Goal: Task Accomplishment & Management: Manage account settings

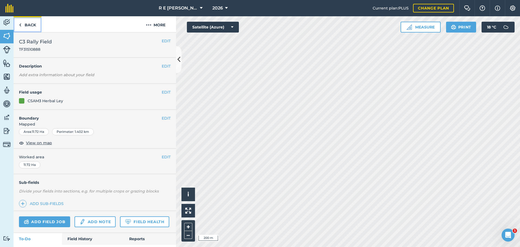
click at [23, 25] on link "Back" at bounding box center [28, 24] width 28 height 16
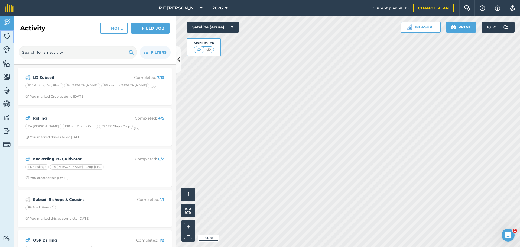
click at [9, 38] on img at bounding box center [7, 36] width 8 height 8
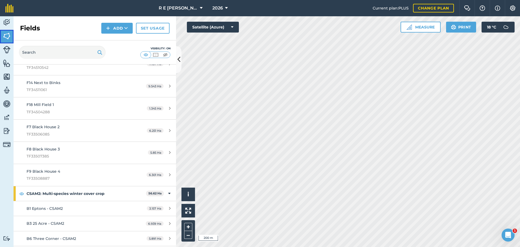
scroll to position [596, 0]
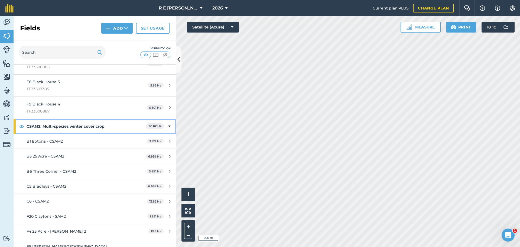
click at [87, 122] on strong "CSAM2: Multi-species winter cover crop" at bounding box center [87, 126] width 120 height 15
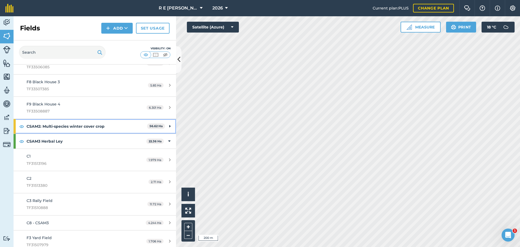
click at [87, 122] on strong "CSAM2: Multi-species winter cover crop" at bounding box center [87, 126] width 121 height 15
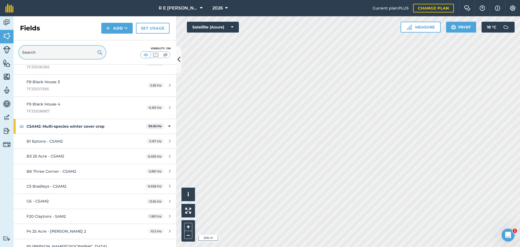
click at [32, 51] on input "text" at bounding box center [62, 52] width 87 height 13
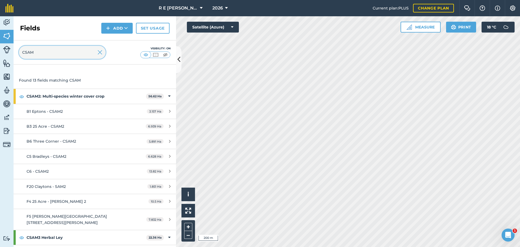
scroll to position [27, 0]
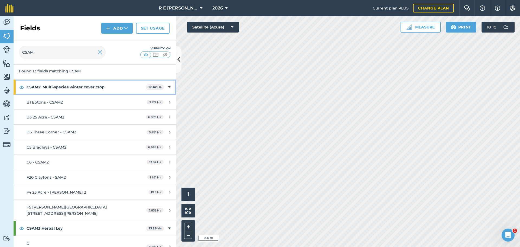
drag, startPoint x: 50, startPoint y: 86, endPoint x: 47, endPoint y: 86, distance: 3.5
click at [47, 86] on strong "CSAM2: Multi-species winter cover crop" at bounding box center [87, 87] width 120 height 15
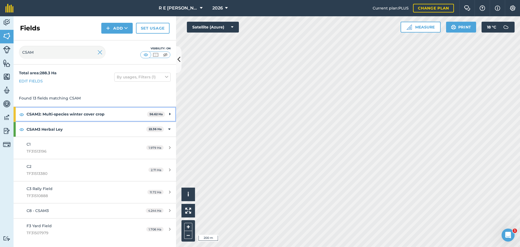
scroll to position [0, 0]
click at [43, 112] on strong "CSAM2: Multi-species winter cover crop" at bounding box center [87, 114] width 121 height 15
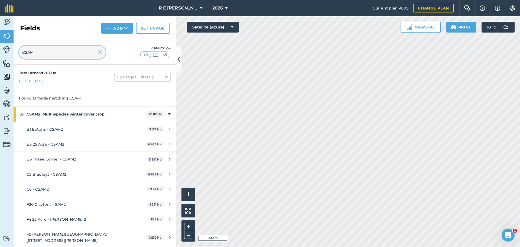
click at [43, 56] on input "CSAM" at bounding box center [62, 52] width 87 height 13
type input "CSAM2"
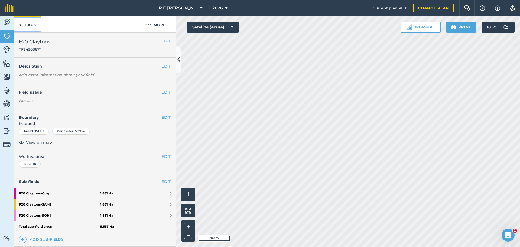
click at [27, 22] on link "Back" at bounding box center [28, 24] width 28 height 16
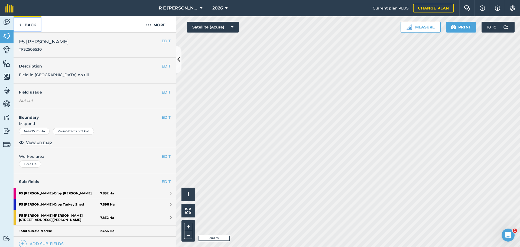
click at [28, 26] on link "Back" at bounding box center [28, 24] width 28 height 16
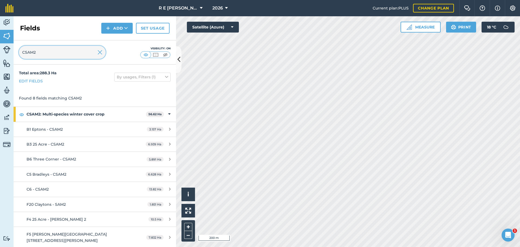
drag, startPoint x: 47, startPoint y: 54, endPoint x: 19, endPoint y: 51, distance: 28.1
click at [19, 51] on div "CSAM2 Visibility: On" at bounding box center [95, 52] width 163 height 24
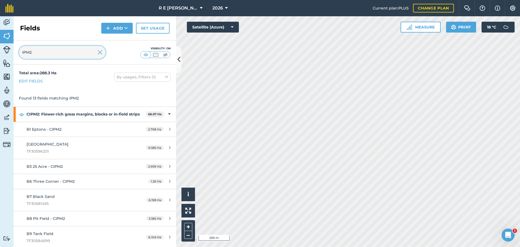
type input "IPM2"
click at [98, 52] on img at bounding box center [100, 52] width 5 height 7
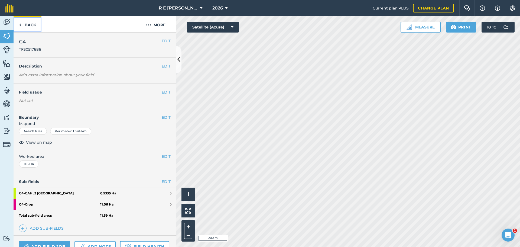
click at [27, 24] on link "Back" at bounding box center [28, 24] width 28 height 16
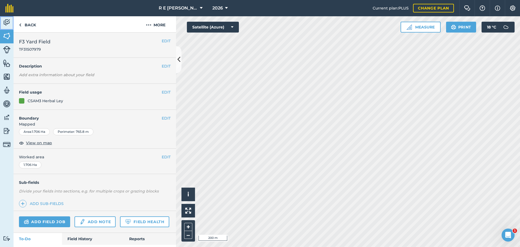
click at [4, 25] on img at bounding box center [7, 22] width 8 height 8
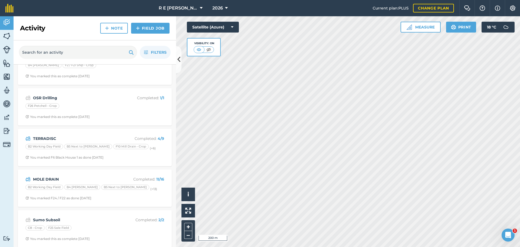
scroll to position [227, 0]
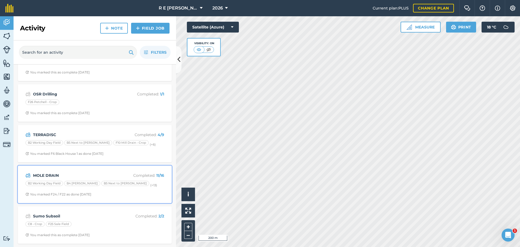
click at [150, 187] on small "(+ 13 )" at bounding box center [153, 185] width 7 height 4
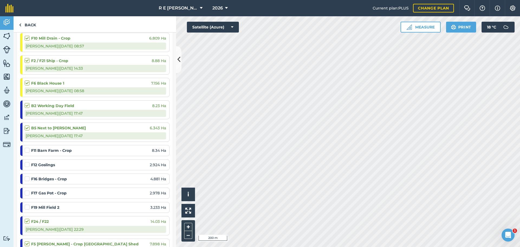
scroll to position [190, 0]
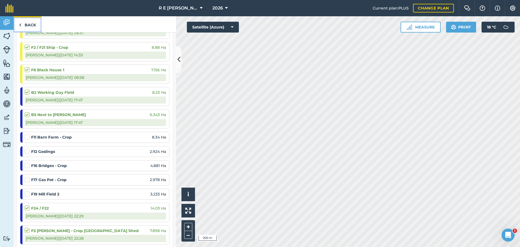
click at [34, 23] on link "Back" at bounding box center [28, 24] width 28 height 16
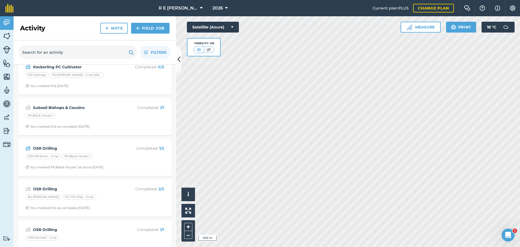
scroll to position [65, 0]
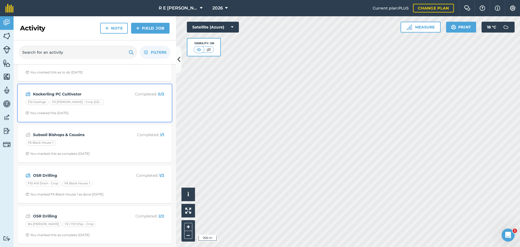
click at [113, 93] on strong "Kockerling PC Cultivator" at bounding box center [76, 94] width 86 height 6
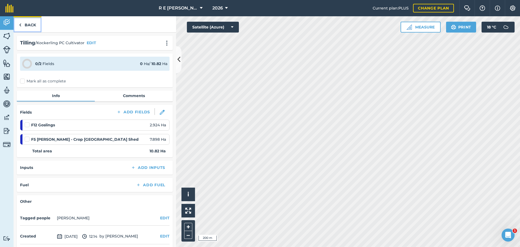
click at [36, 27] on link "Back" at bounding box center [28, 24] width 28 height 16
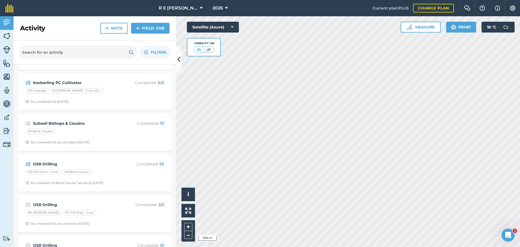
scroll to position [81, 0]
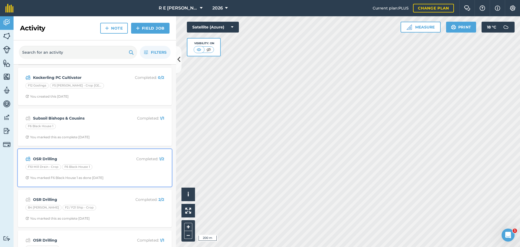
click at [120, 173] on div "OSR Drilling Completed : 1 / 2 F10 Mill Drain - Crop F6 Black House 1 You marke…" at bounding box center [94, 167] width 147 height 31
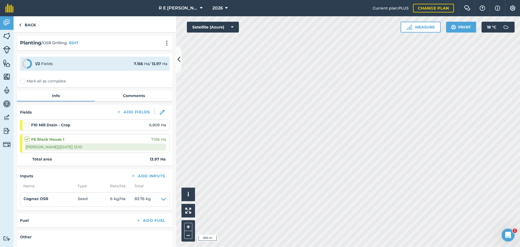
click at [26, 122] on label at bounding box center [28, 122] width 7 height 0
click at [26, 124] on input "checkbox" at bounding box center [27, 124] width 4 height 4
checkbox input "false"
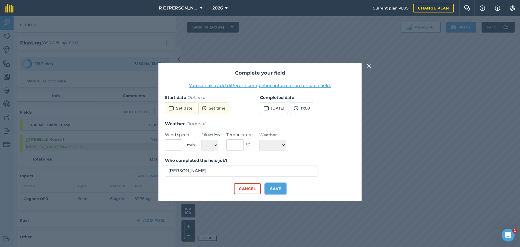
click at [277, 189] on button "Save" at bounding box center [275, 188] width 21 height 11
checkbox input "true"
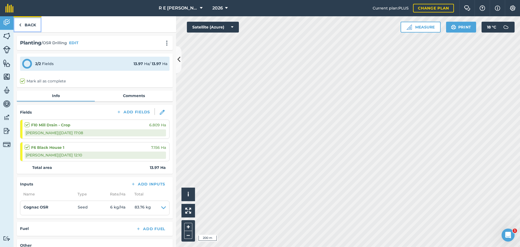
click at [31, 23] on link "Back" at bounding box center [28, 24] width 28 height 16
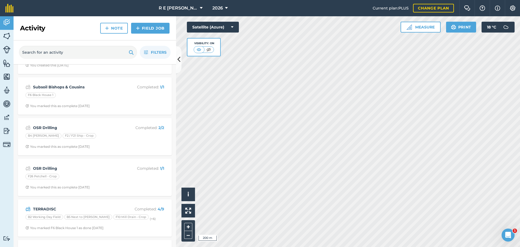
scroll to position [163, 0]
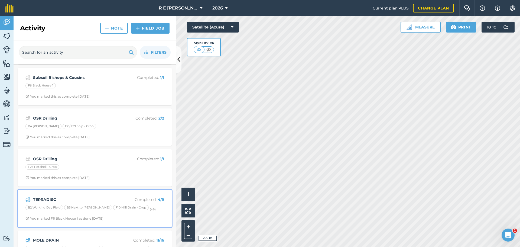
click at [82, 194] on div "TERRADISC Completed : 4 / 9 B2 Working Day Field B5 Next to [PERSON_NAME] F10 M…" at bounding box center [94, 208] width 147 height 31
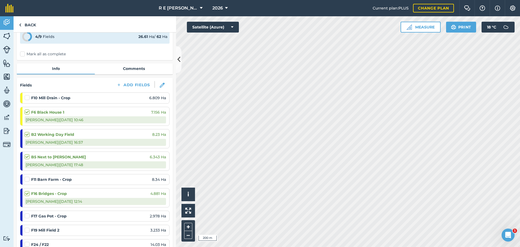
scroll to position [54, 0]
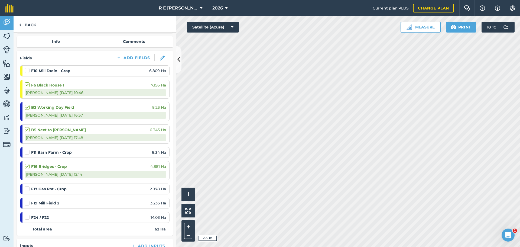
click at [27, 149] on label at bounding box center [28, 149] width 7 height 0
click at [27, 153] on input "checkbox" at bounding box center [27, 151] width 4 height 4
checkbox input "false"
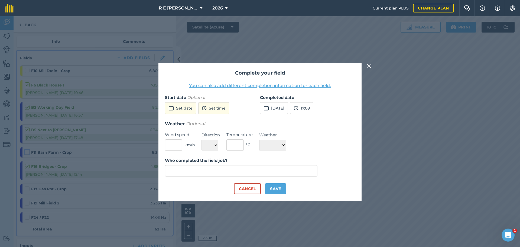
type input "[PERSON_NAME]"
click at [270, 189] on button "Save" at bounding box center [275, 188] width 21 height 11
checkbox input "true"
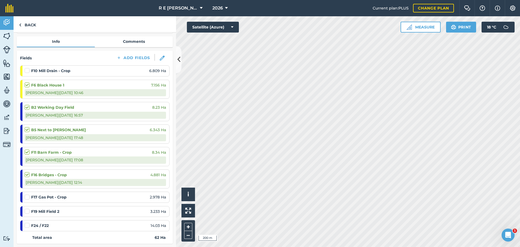
click at [27, 68] on label at bounding box center [28, 68] width 7 height 0
click at [27, 70] on input "checkbox" at bounding box center [27, 70] width 4 height 4
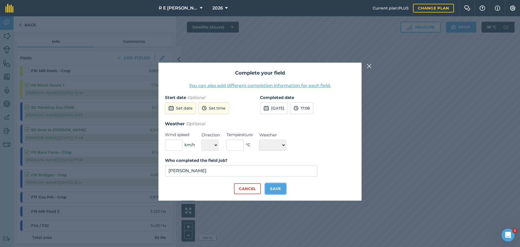
click at [273, 186] on button "Save" at bounding box center [275, 188] width 21 height 11
checkbox input "true"
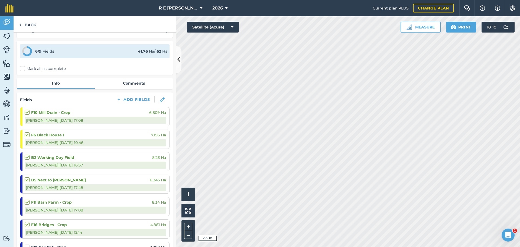
scroll to position [0, 0]
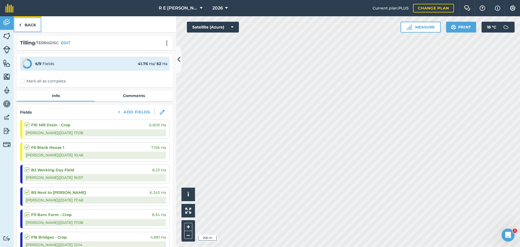
click at [30, 23] on link "Back" at bounding box center [28, 24] width 28 height 16
